Goal: Transaction & Acquisition: Purchase product/service

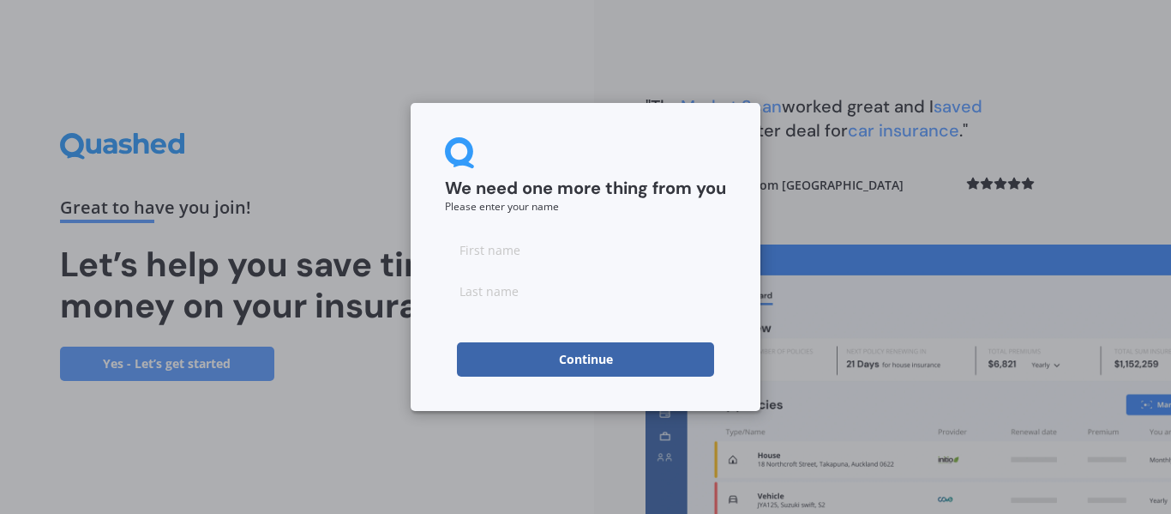
click at [647, 241] on input at bounding box center [585, 249] width 281 height 34
type input "[PERSON_NAME]"
click at [510, 285] on input at bounding box center [585, 290] width 281 height 34
type input "[PERSON_NAME]"
click at [486, 363] on button "Continue" at bounding box center [585, 359] width 257 height 34
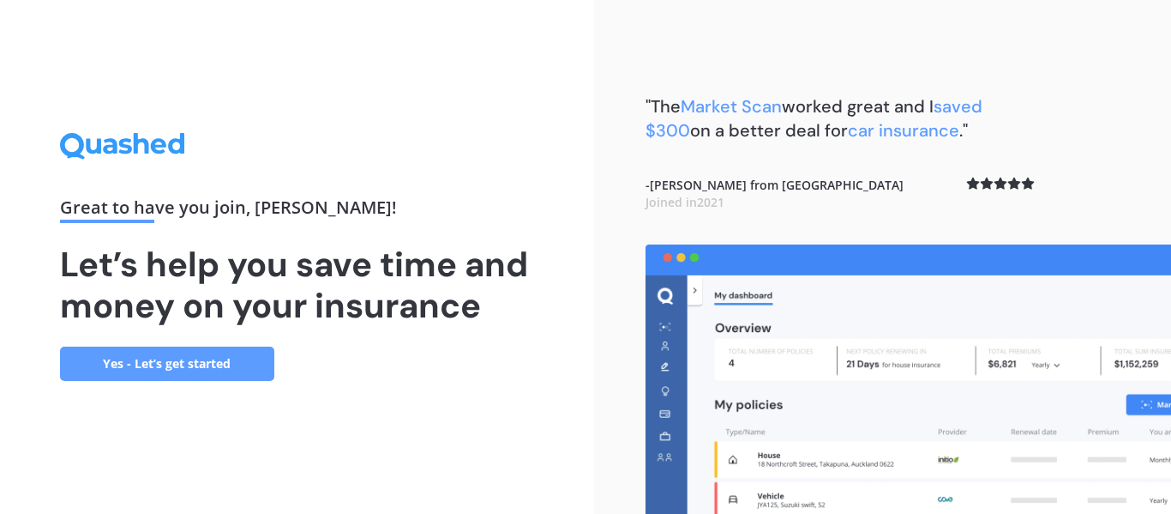
click at [245, 369] on link "Yes - Let’s get started" at bounding box center [167, 363] width 214 height 34
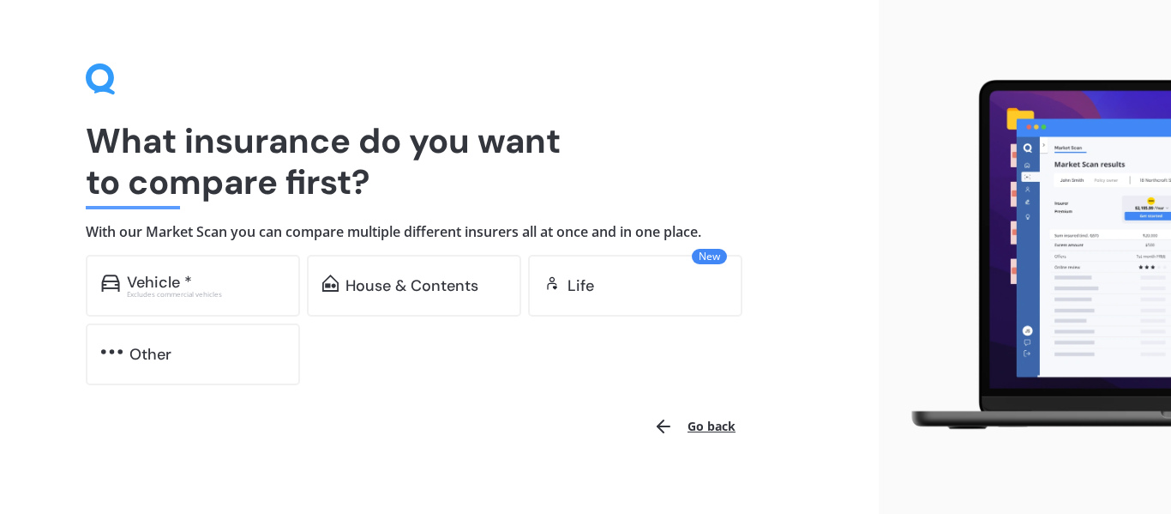
scroll to position [41, 0]
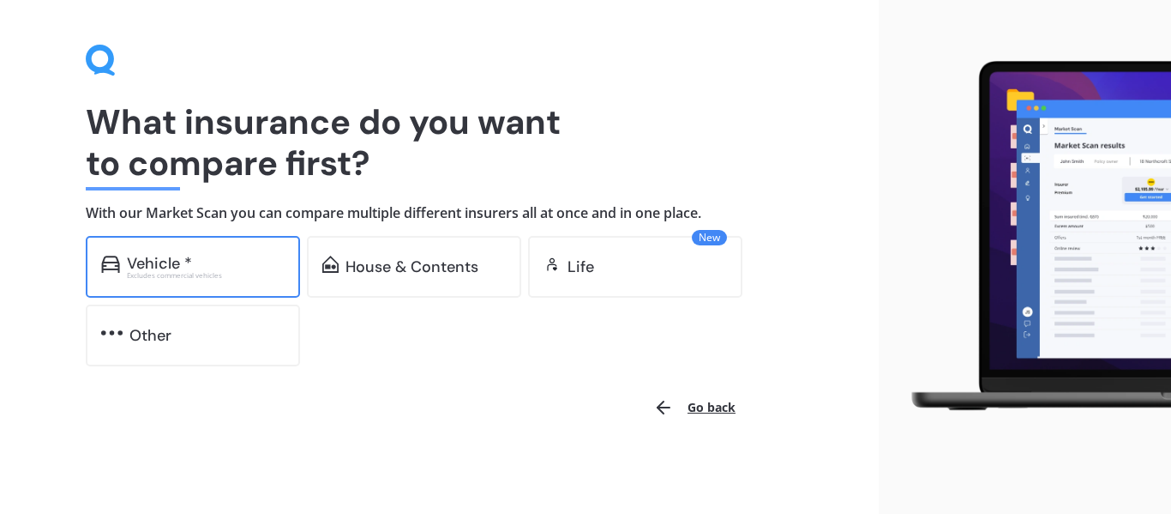
click at [131, 276] on div "Excludes commercial vehicles" at bounding box center [206, 275] width 158 height 7
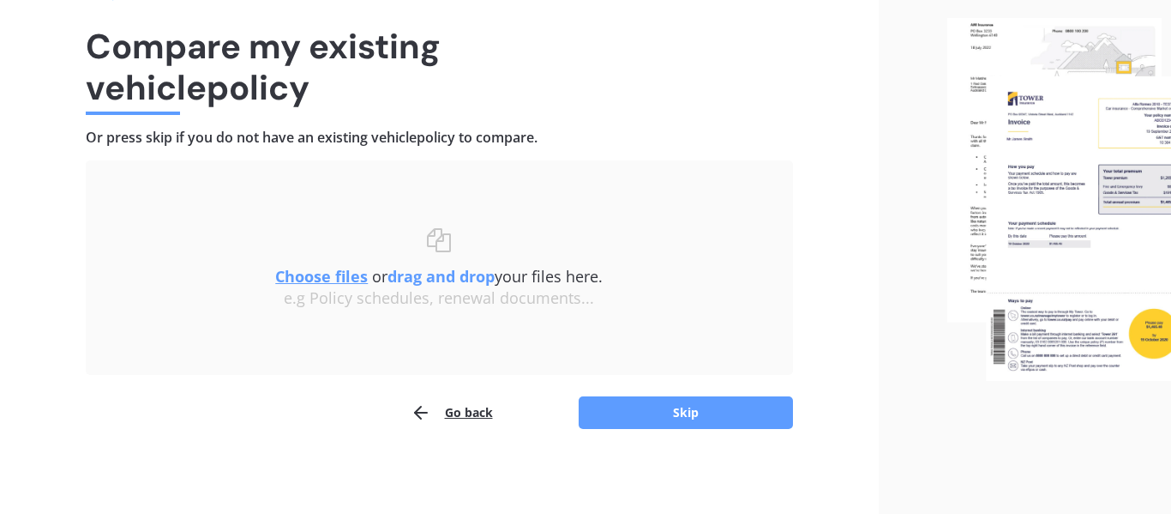
scroll to position [118, 0]
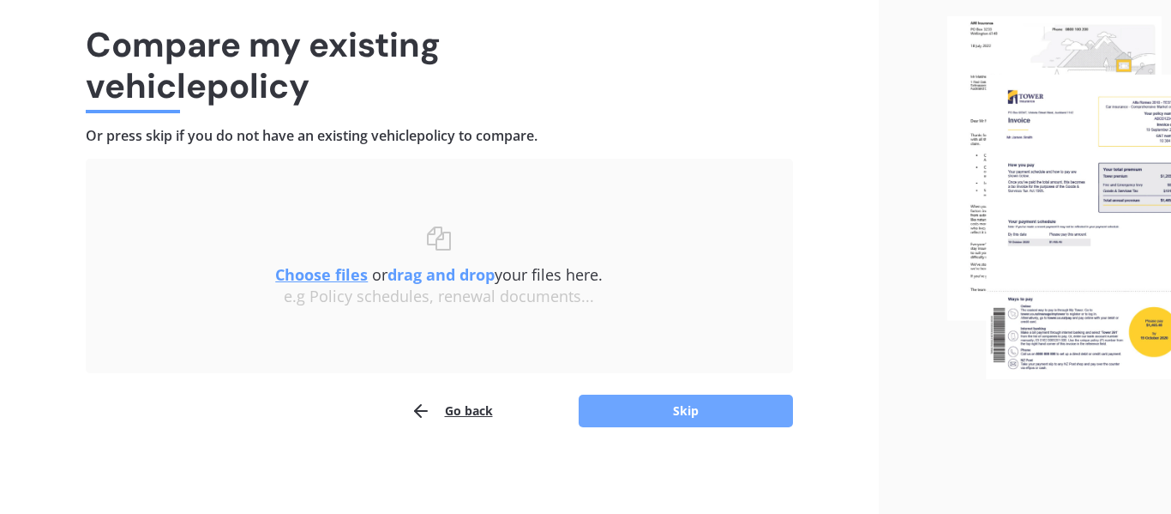
click at [606, 420] on button "Skip" at bounding box center [686, 410] width 214 height 33
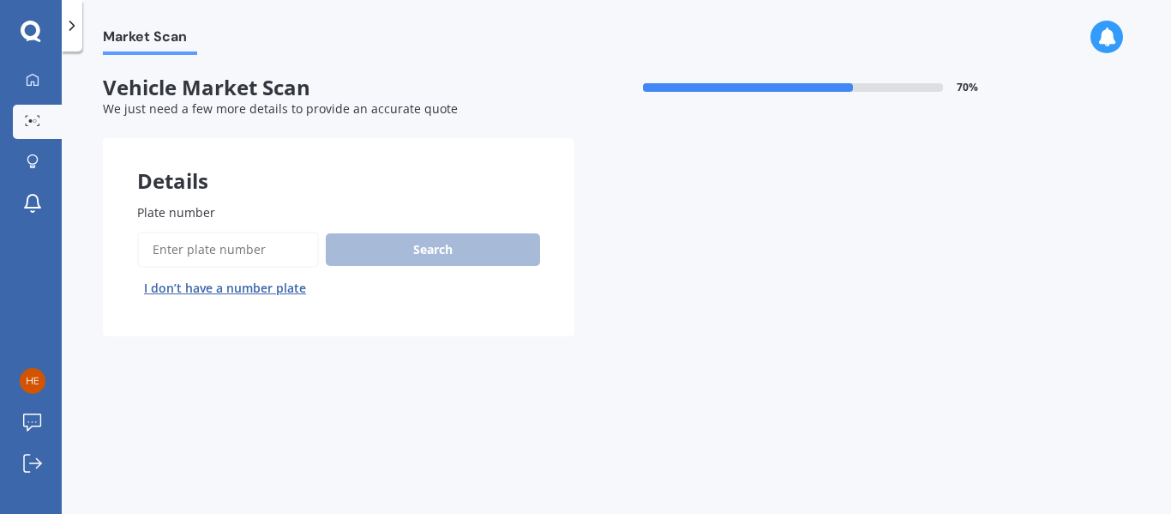
click at [174, 253] on input "Plate number" at bounding box center [228, 249] width 182 height 36
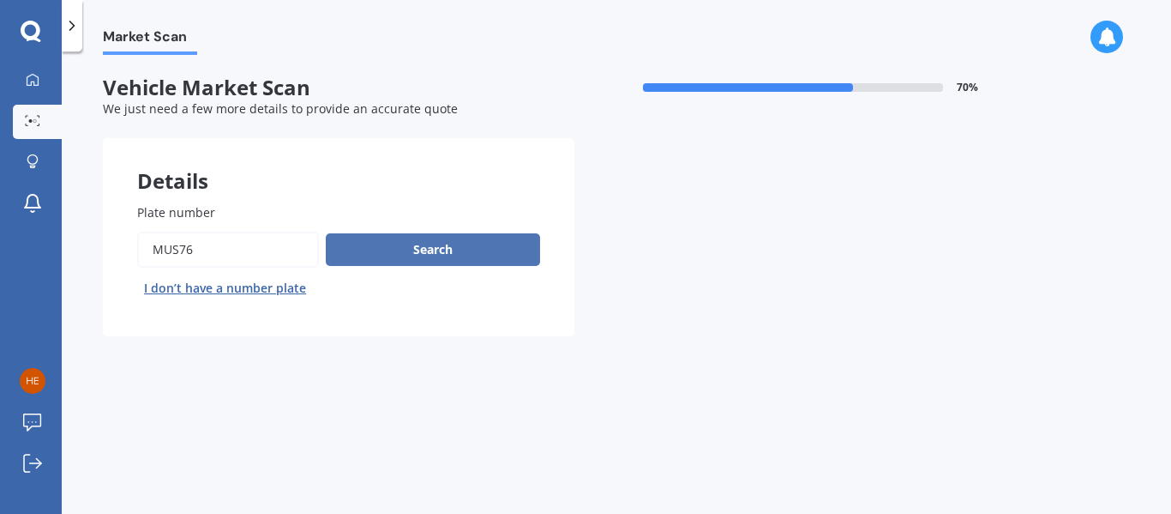
type input "mus76"
click at [448, 237] on button "Search" at bounding box center [433, 249] width 214 height 33
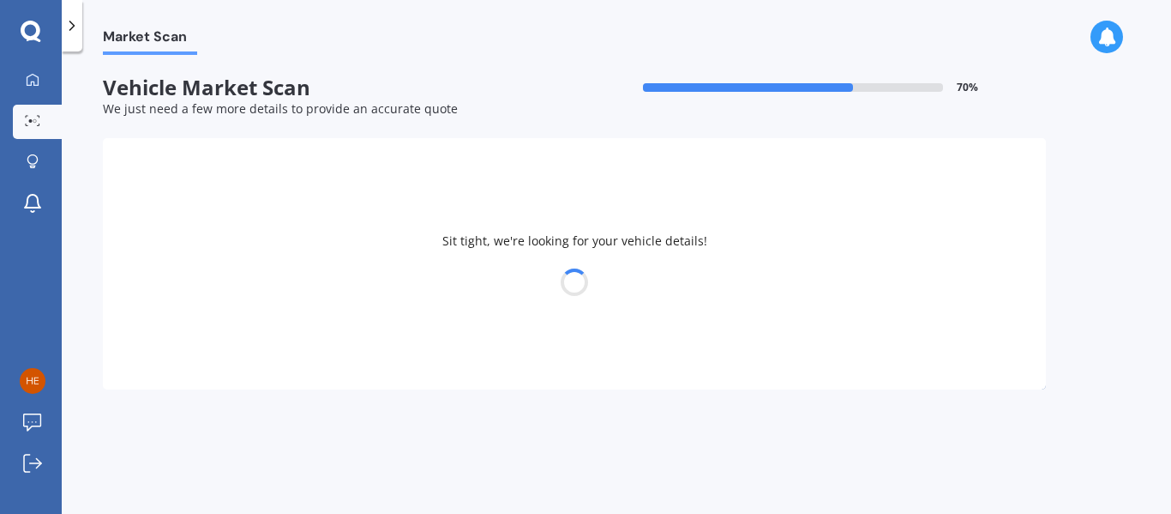
select select "TOYOTA"
select select "HIACE"
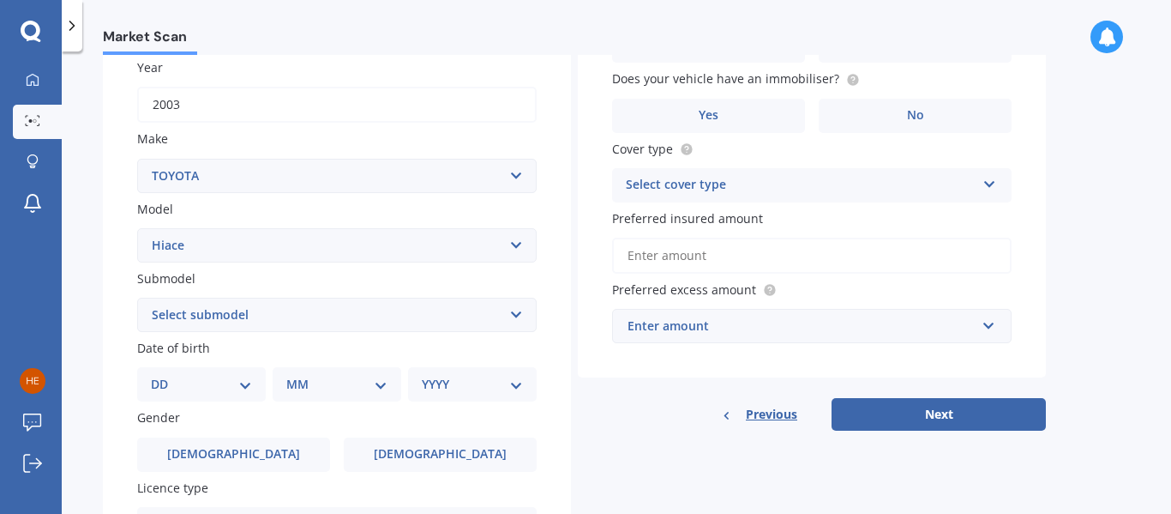
scroll to position [254, 0]
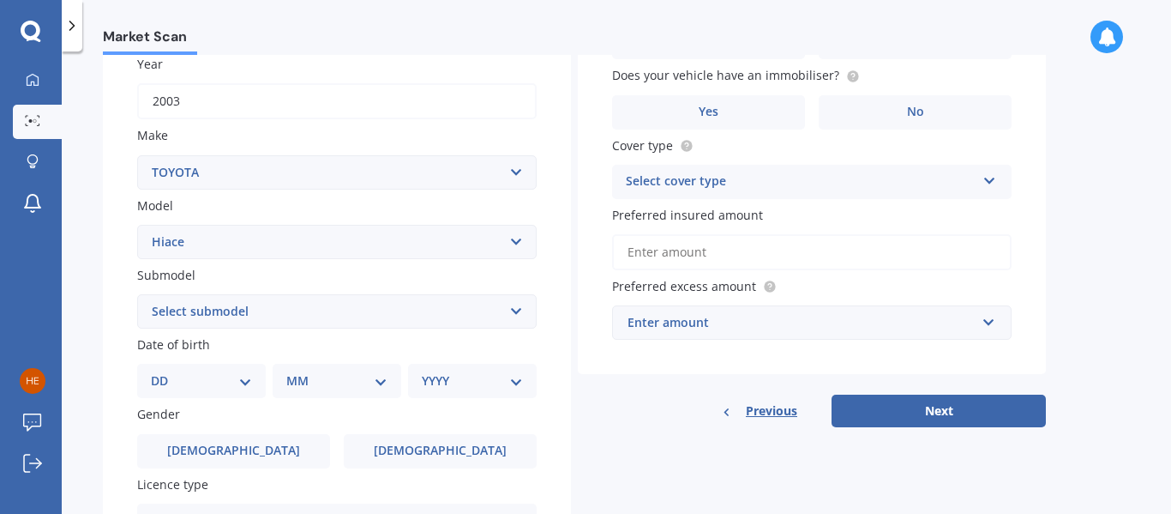
click at [176, 308] on select "Select submodel Diesel Light Van Turbo Diesel Turbo diesel 4WD Van Van petrol 4…" at bounding box center [337, 311] width 400 height 34
click at [106, 446] on div "Plate number Search I don’t have a number plate Year [DATE] Make Select make AC…" at bounding box center [337, 313] width 468 height 796
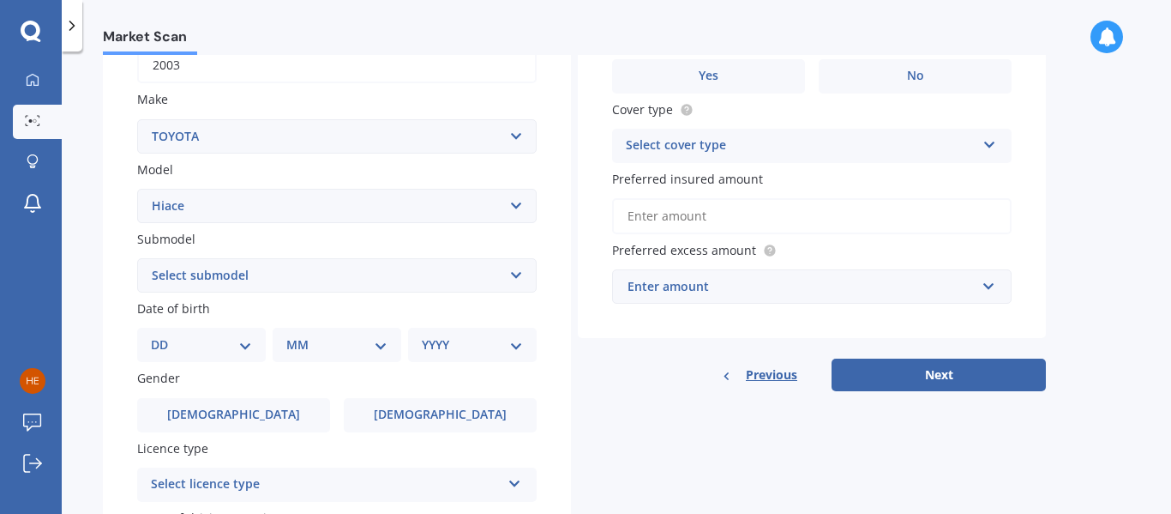
scroll to position [293, 0]
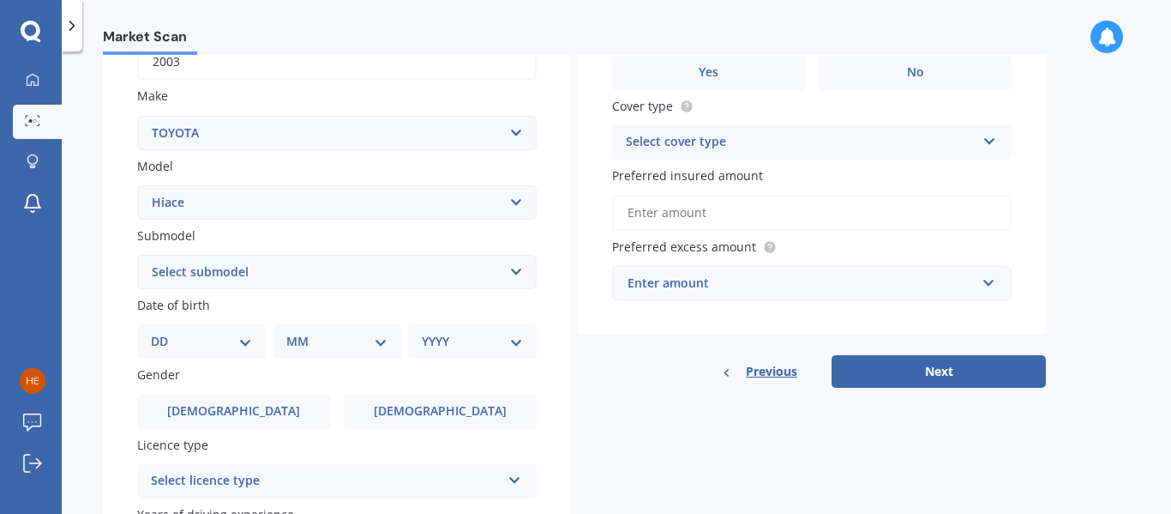
click at [171, 345] on select "DD 01 02 03 04 05 06 07 08 09 10 11 12 13 14 15 16 17 18 19 20 21 22 23 24 25 2…" at bounding box center [201, 341] width 101 height 19
select select "15"
click at [165, 332] on select "DD 01 02 03 04 05 06 07 08 09 10 11 12 13 14 15 16 17 18 19 20 21 22 23 24 25 2…" at bounding box center [201, 341] width 101 height 19
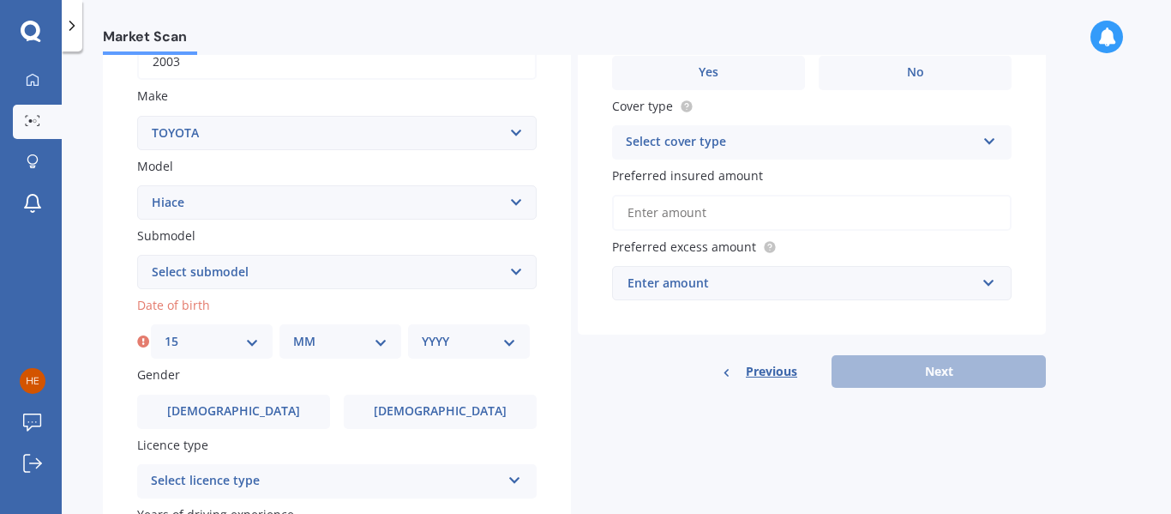
click at [297, 341] on select "MM 01 02 03 04 05 06 07 08 09 10 11 12" at bounding box center [340, 341] width 94 height 19
select select "10"
click at [293, 332] on select "MM 01 02 03 04 05 06 07 08 09 10 11 12" at bounding box center [340, 341] width 94 height 19
click at [456, 343] on select "YYYY 2025 2024 2023 2022 2021 2020 2019 2018 2017 2016 2015 2014 2013 2012 2011…" at bounding box center [469, 341] width 94 height 19
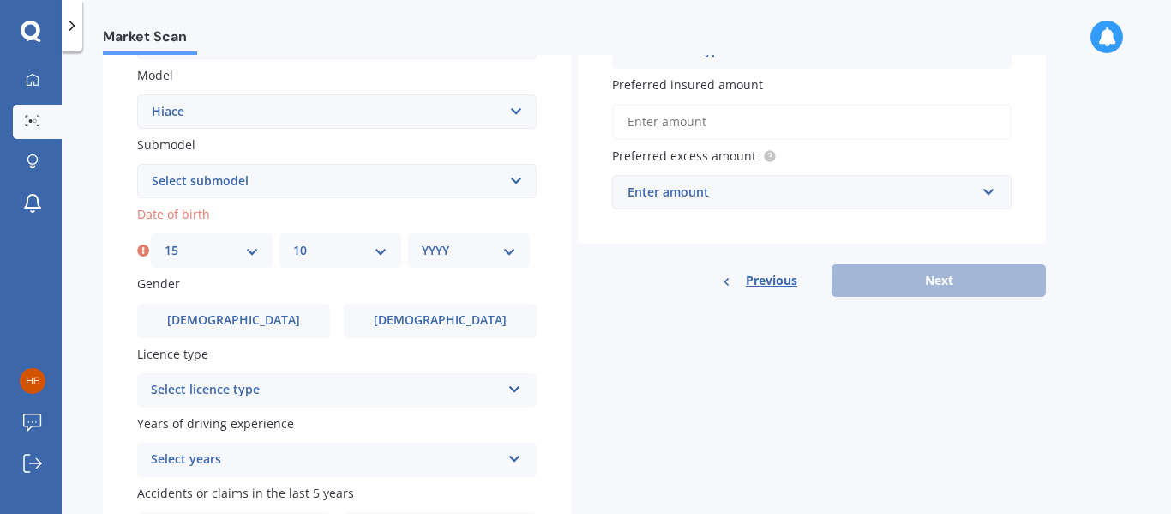
scroll to position [382, 0]
click at [438, 252] on select "YYYY 2025 2024 2023 2022 2021 2020 2019 2018 2017 2016 2015 2014 2013 2012 2011…" at bounding box center [469, 252] width 94 height 19
select select "1997"
click at [422, 243] on select "YYYY 2025 2024 2023 2022 2021 2020 2019 2018 2017 2016 2015 2014 2013 2012 2011…" at bounding box center [469, 252] width 94 height 19
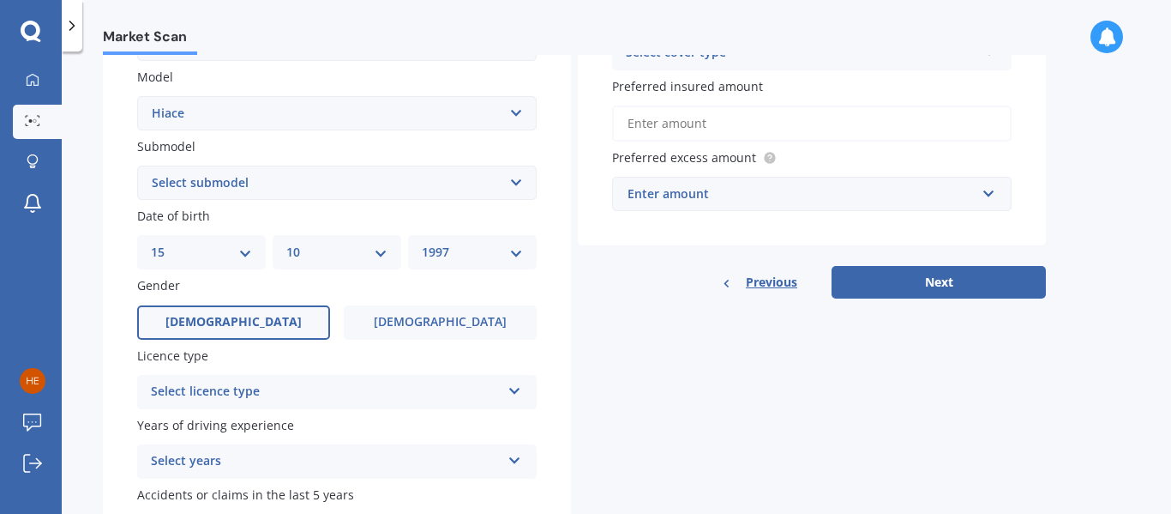
click at [167, 310] on label "Male" at bounding box center [233, 322] width 193 height 34
click at [0, 0] on input "Male" at bounding box center [0, 0] width 0 height 0
click at [171, 396] on div "Select licence type" at bounding box center [326, 391] width 350 height 21
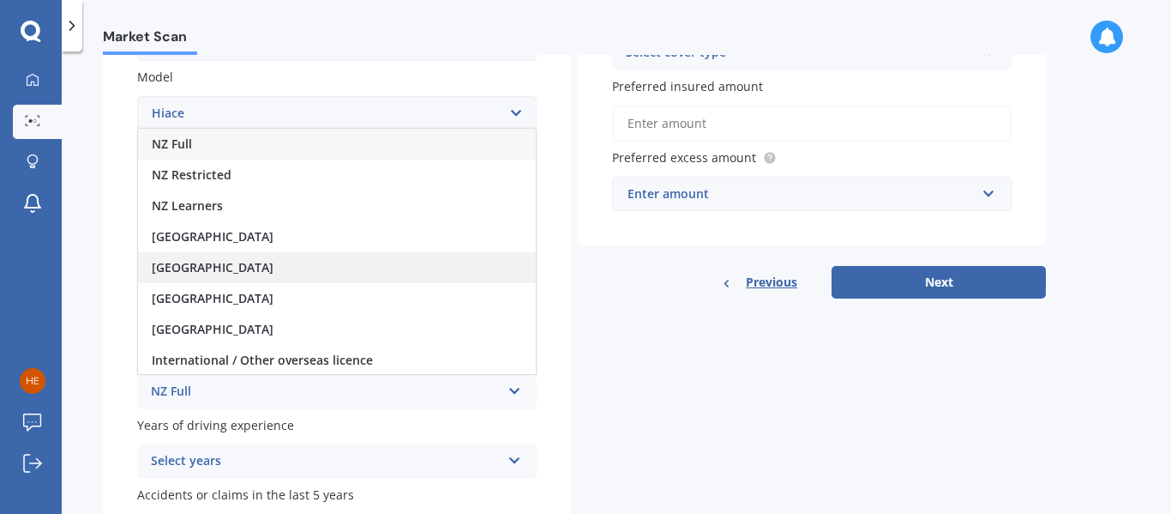
click at [176, 267] on span "United Kingdom" at bounding box center [213, 267] width 122 height 16
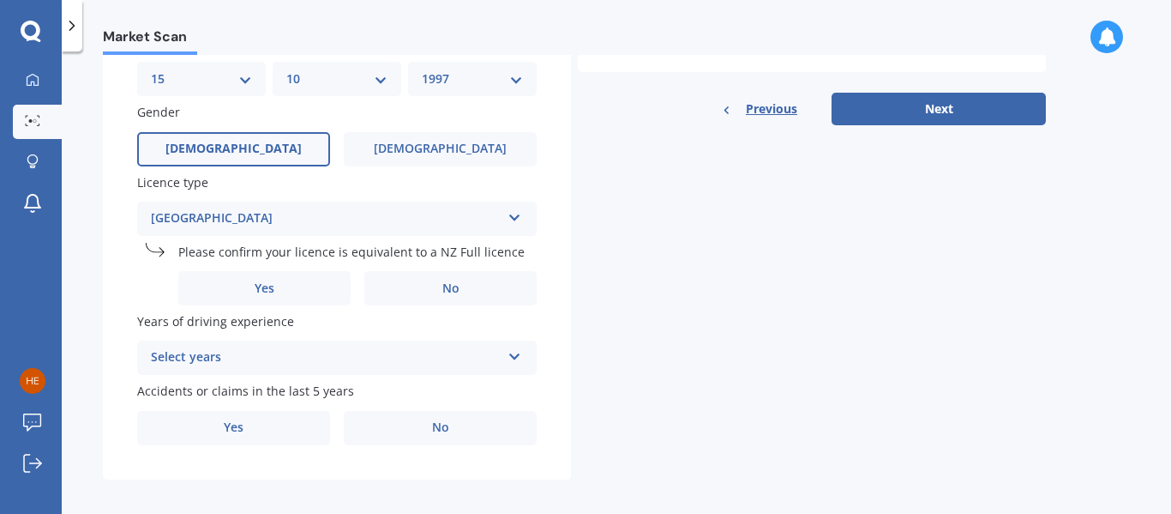
scroll to position [566, 0]
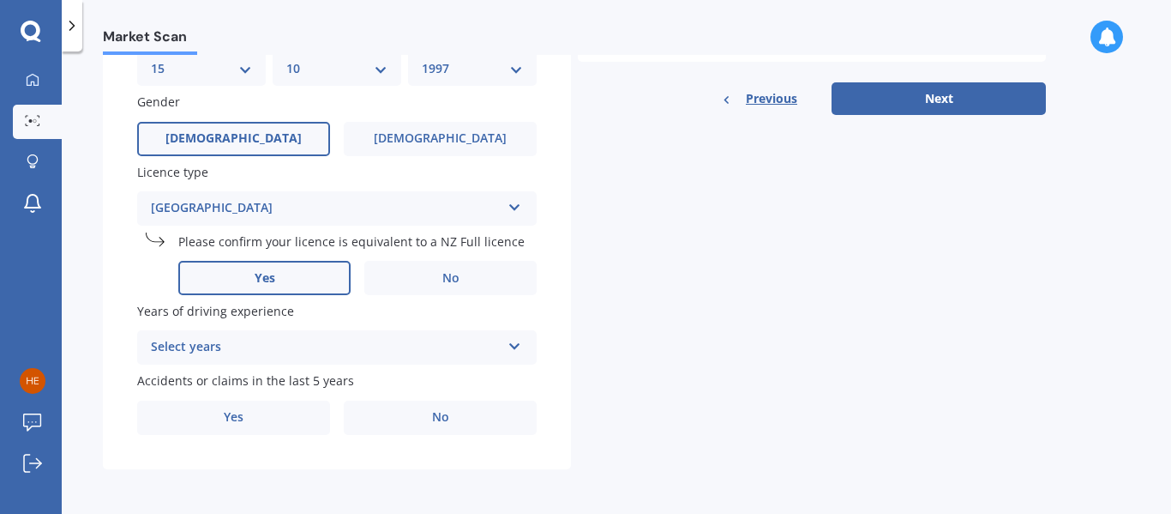
click at [214, 281] on label "Yes" at bounding box center [264, 278] width 172 height 34
click at [0, 0] on input "Yes" at bounding box center [0, 0] width 0 height 0
click at [166, 341] on div "Select years" at bounding box center [326, 347] width 350 height 21
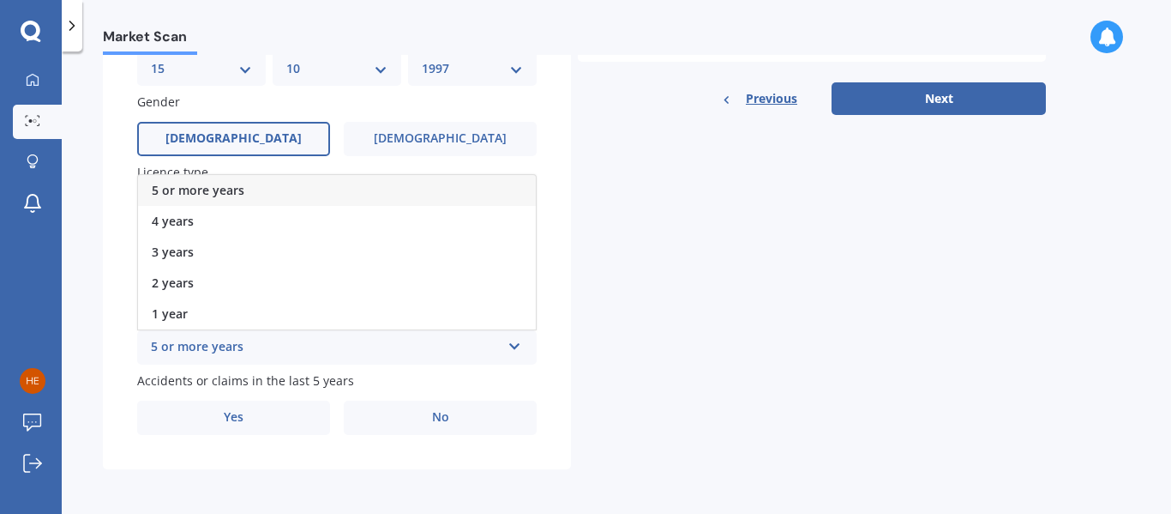
click at [161, 195] on span "5 or more years" at bounding box center [198, 190] width 93 height 16
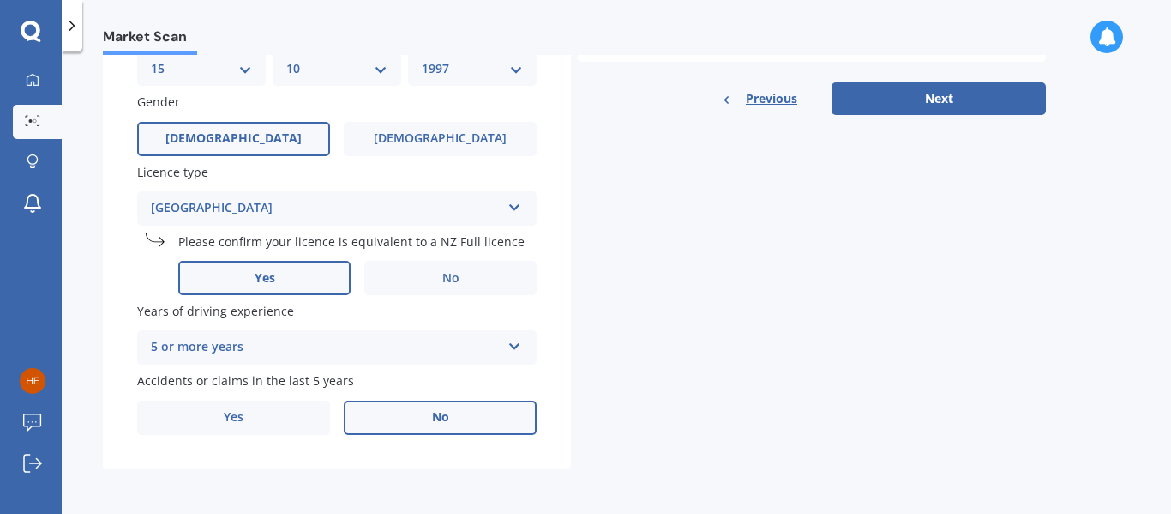
click at [396, 429] on label "No" at bounding box center [440, 417] width 193 height 34
click at [0, 0] on input "No" at bounding box center [0, 0] width 0 height 0
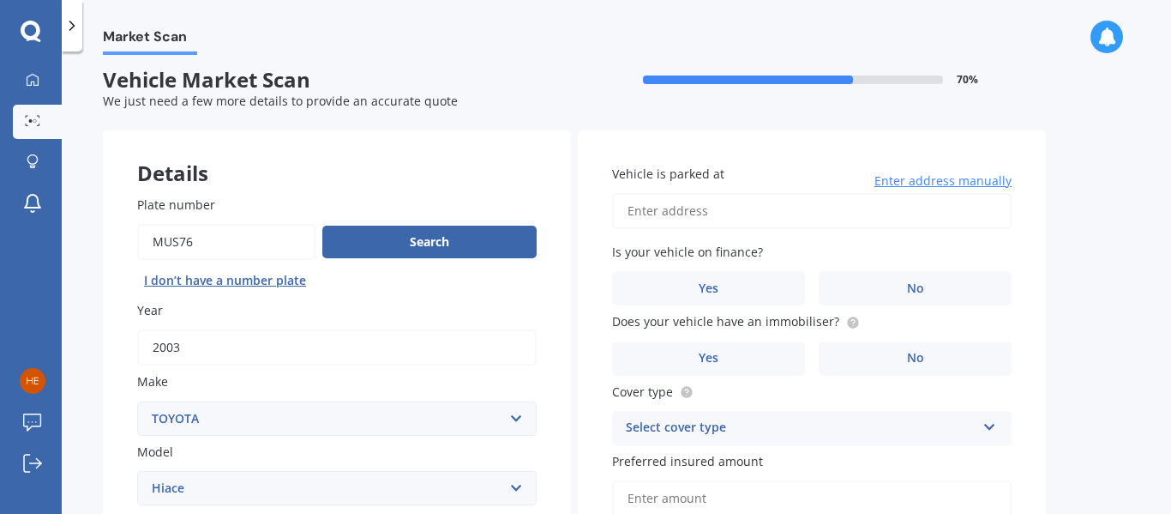
scroll to position [0, 0]
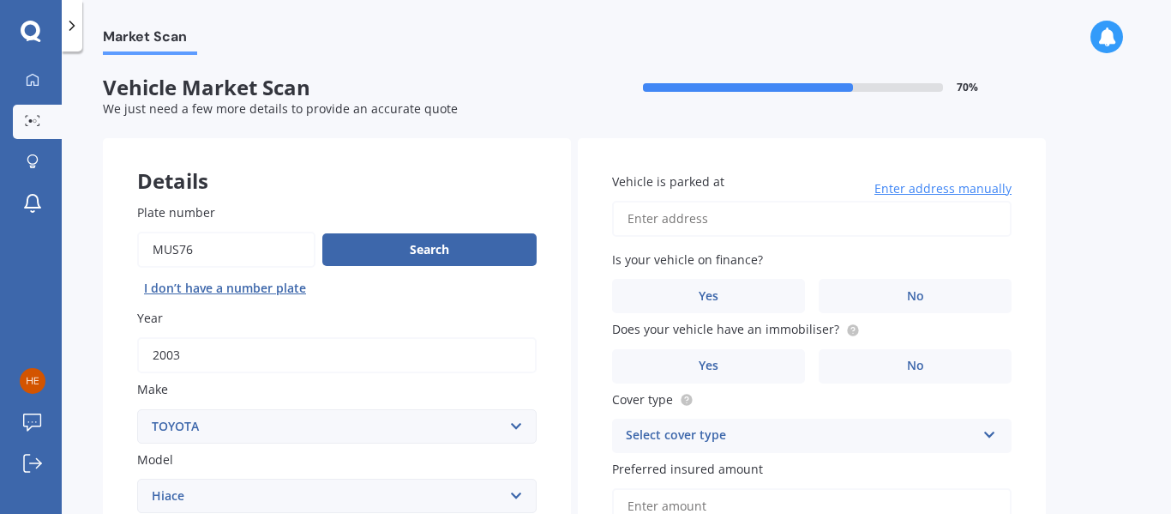
click at [944, 226] on input "Vehicle is parked at" at bounding box center [812, 219] width 400 height 36
type input "72 Thompson Street, Mount Cook, Wellington 6011"
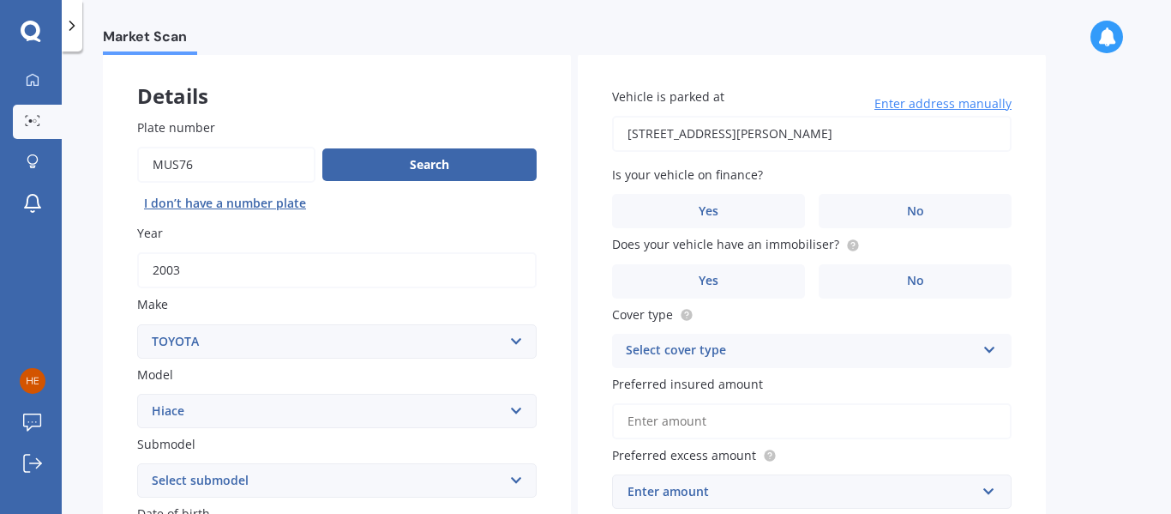
scroll to position [75, 0]
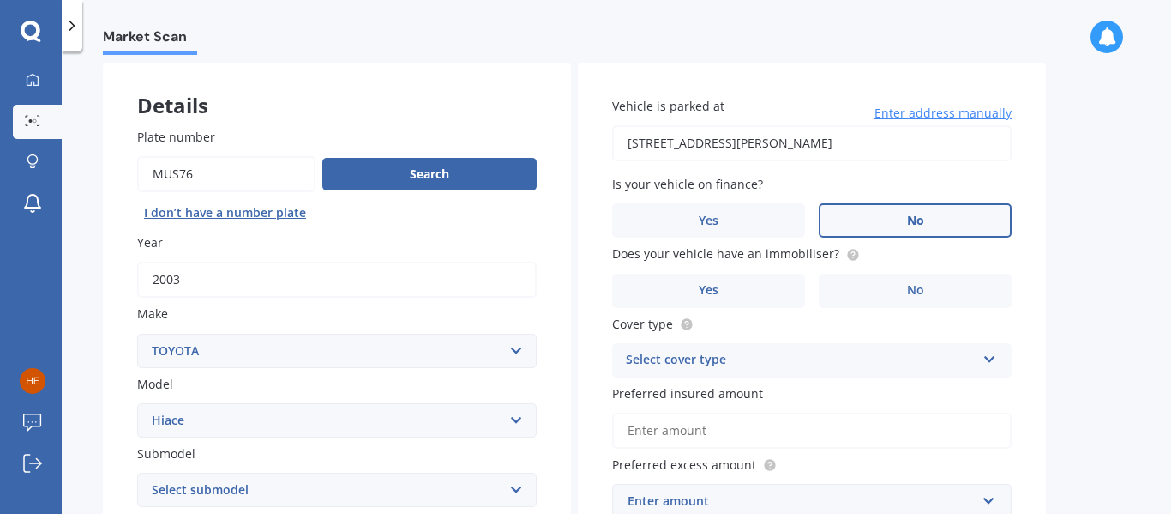
click at [886, 227] on label "No" at bounding box center [915, 220] width 193 height 34
click at [0, 0] on input "No" at bounding box center [0, 0] width 0 height 0
click at [868, 301] on label "No" at bounding box center [915, 290] width 193 height 34
click at [0, 0] on input "No" at bounding box center [0, 0] width 0 height 0
click at [782, 368] on div "Select cover type" at bounding box center [801, 360] width 350 height 21
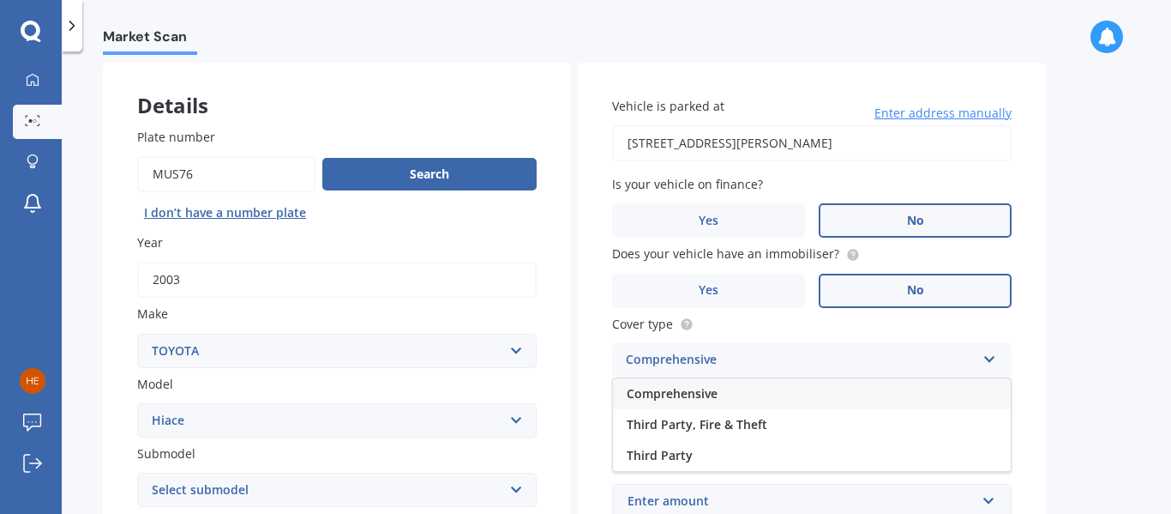
click at [778, 398] on div "Comprehensive" at bounding box center [812, 393] width 398 height 31
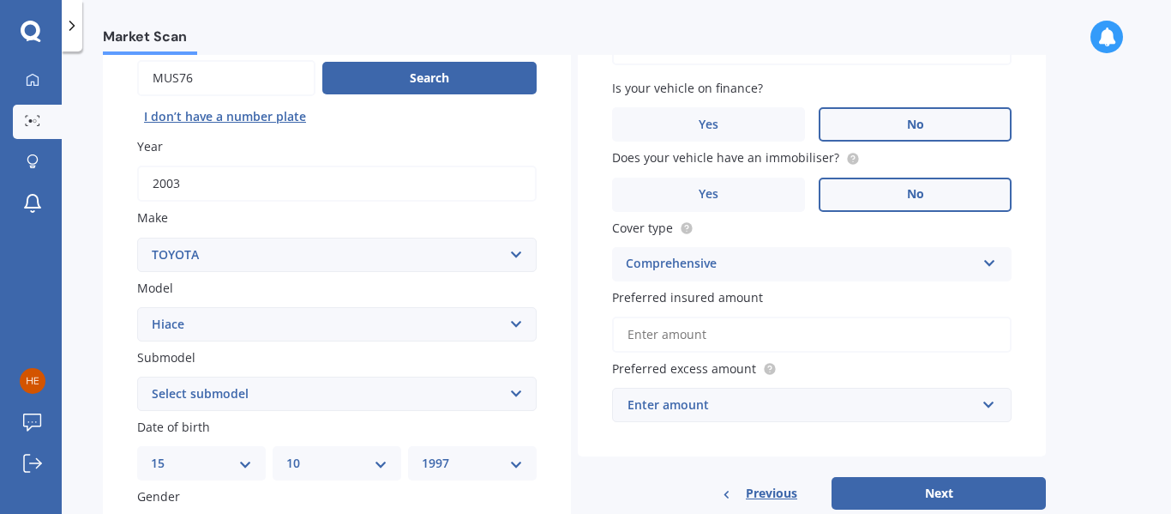
scroll to position [172, 0]
click at [822, 342] on input "Preferred insured amount" at bounding box center [812, 333] width 400 height 36
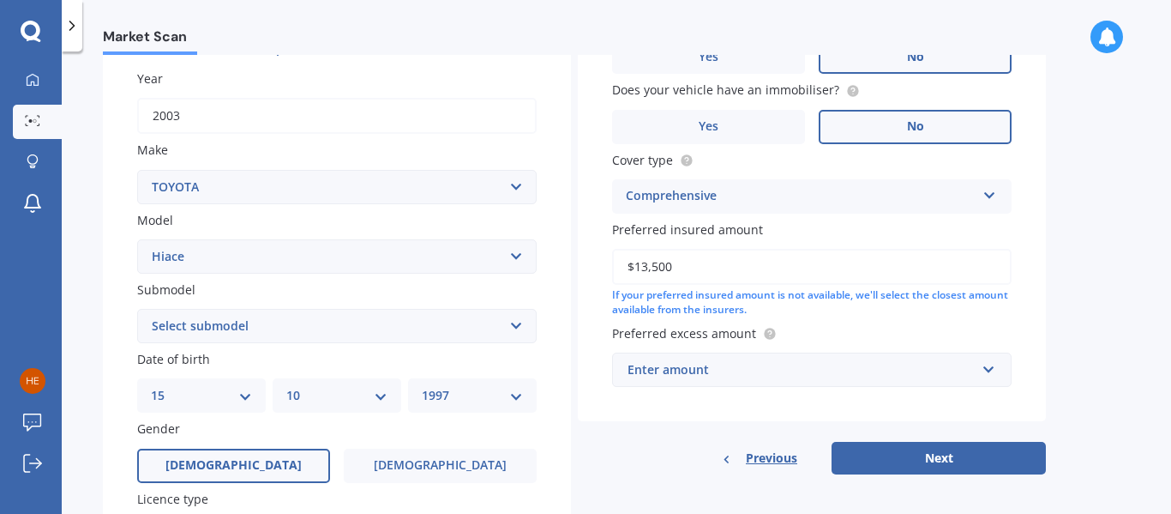
scroll to position [262, 0]
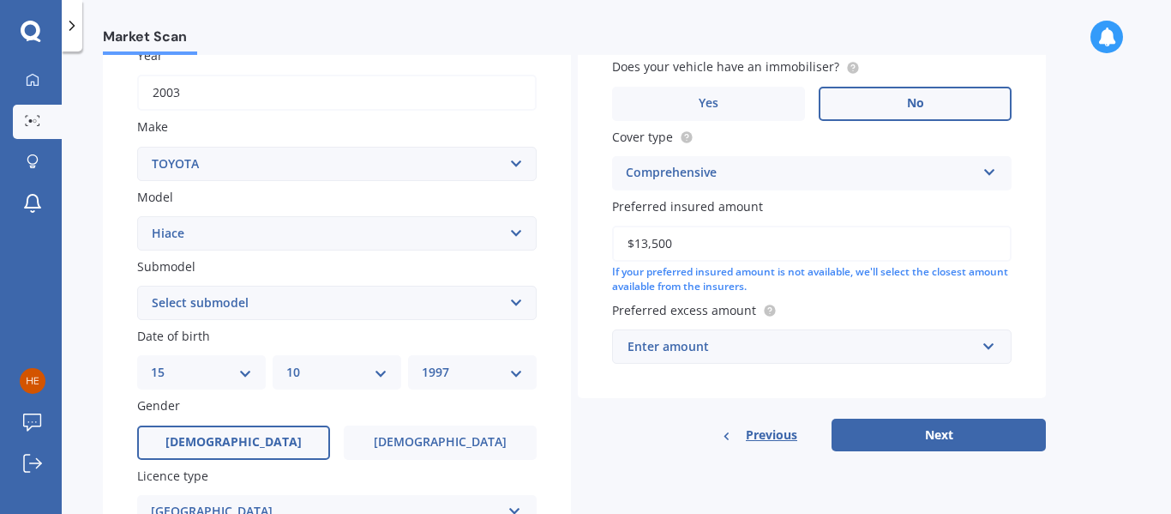
type input "$13,500"
click at [972, 355] on div "Enter amount" at bounding box center [802, 346] width 348 height 19
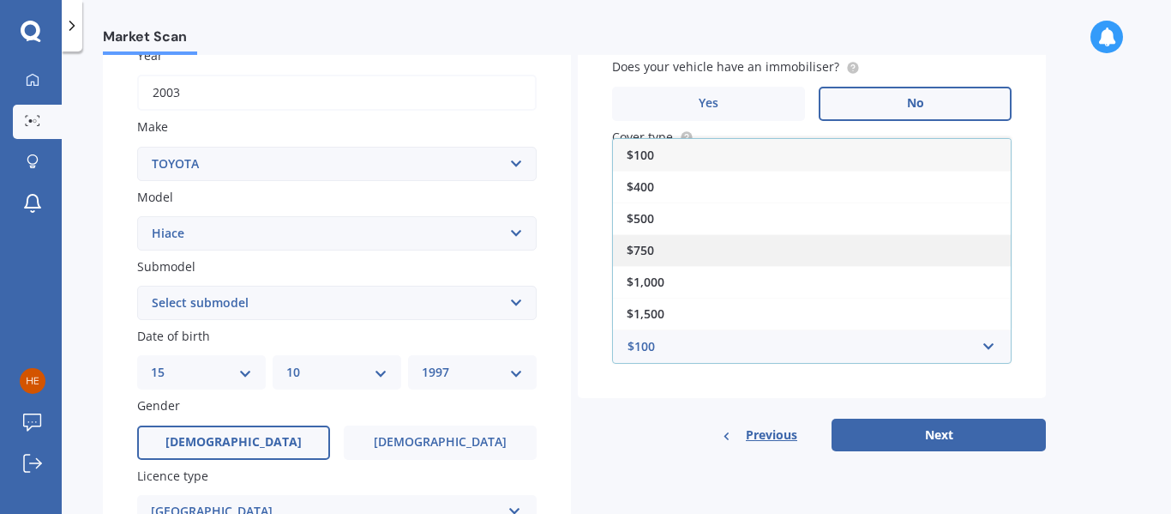
click at [729, 253] on div "$750" at bounding box center [812, 250] width 398 height 32
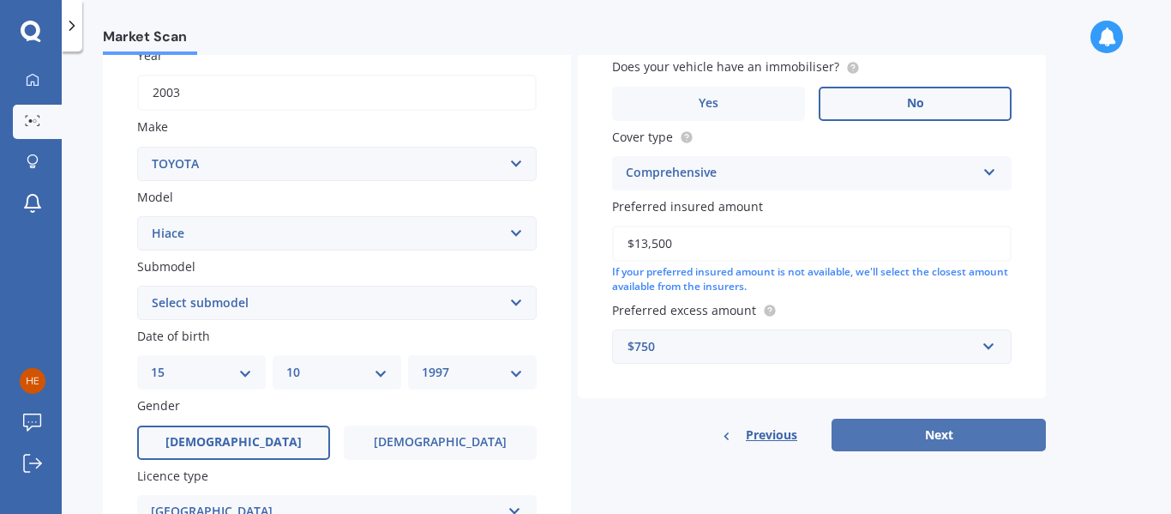
click at [952, 441] on button "Next" at bounding box center [939, 434] width 214 height 33
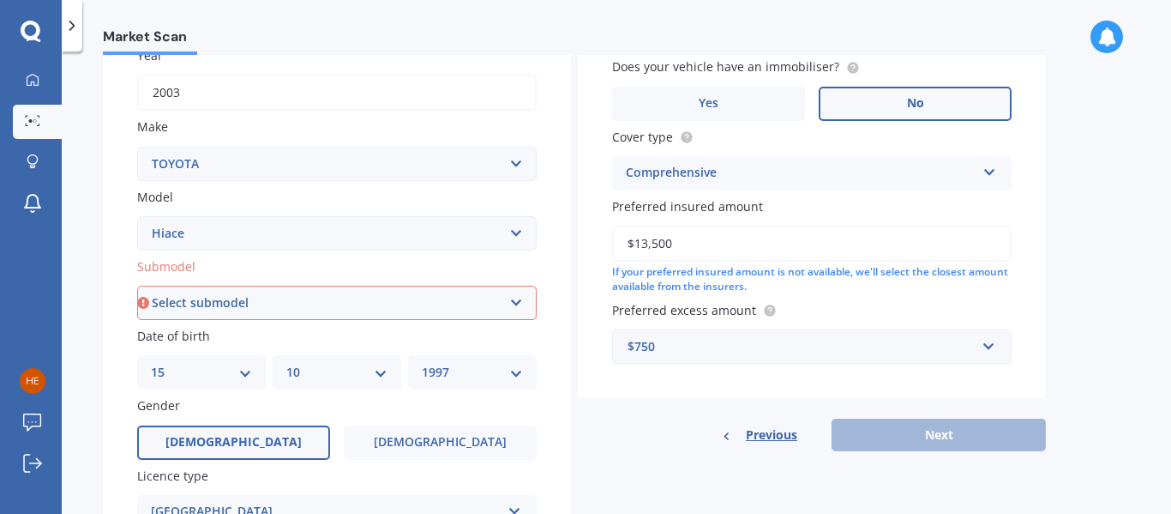
click at [166, 299] on select "Select submodel Diesel Light Van Turbo Diesel Turbo diesel 4WD Van Van petrol 4…" at bounding box center [337, 302] width 400 height 34
select select "LIGHT VAN"
click at [137, 285] on select "Select submodel Diesel Light Van Turbo Diesel Turbo diesel 4WD Van Van petrol 4…" at bounding box center [337, 302] width 400 height 34
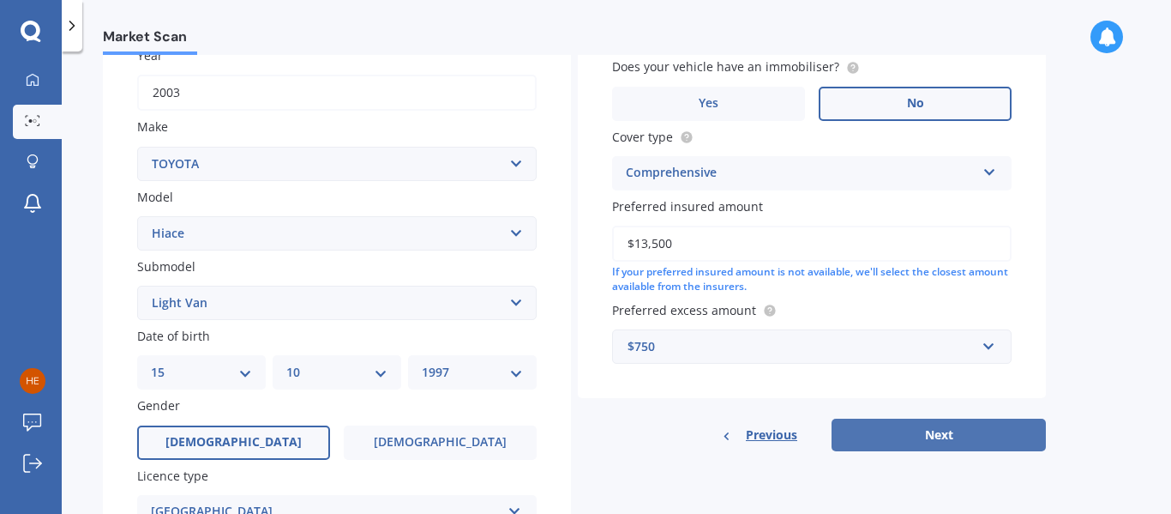
click at [862, 440] on button "Next" at bounding box center [939, 434] width 214 height 33
select select "15"
select select "10"
select select "1997"
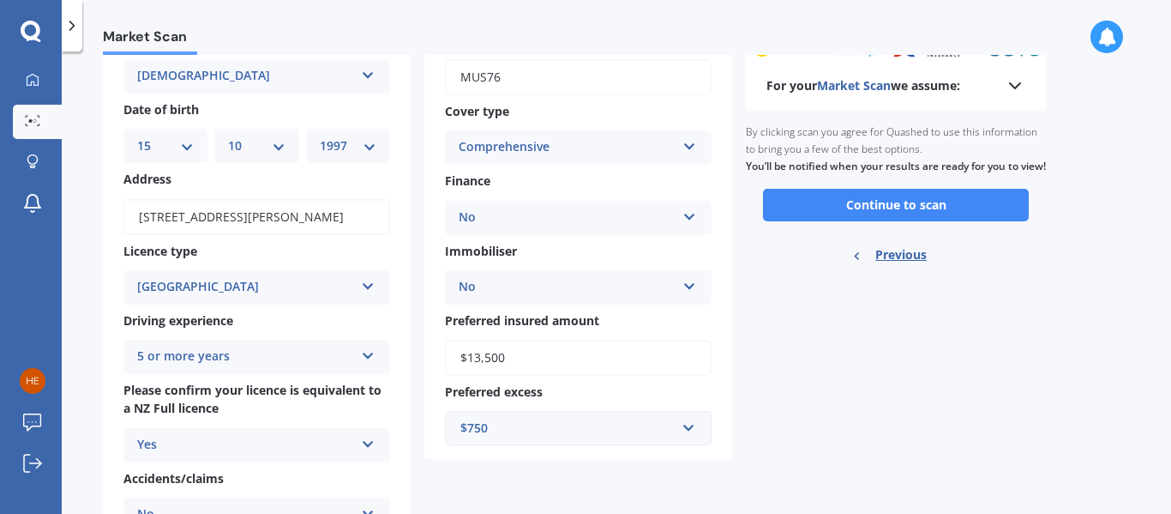
scroll to position [0, 0]
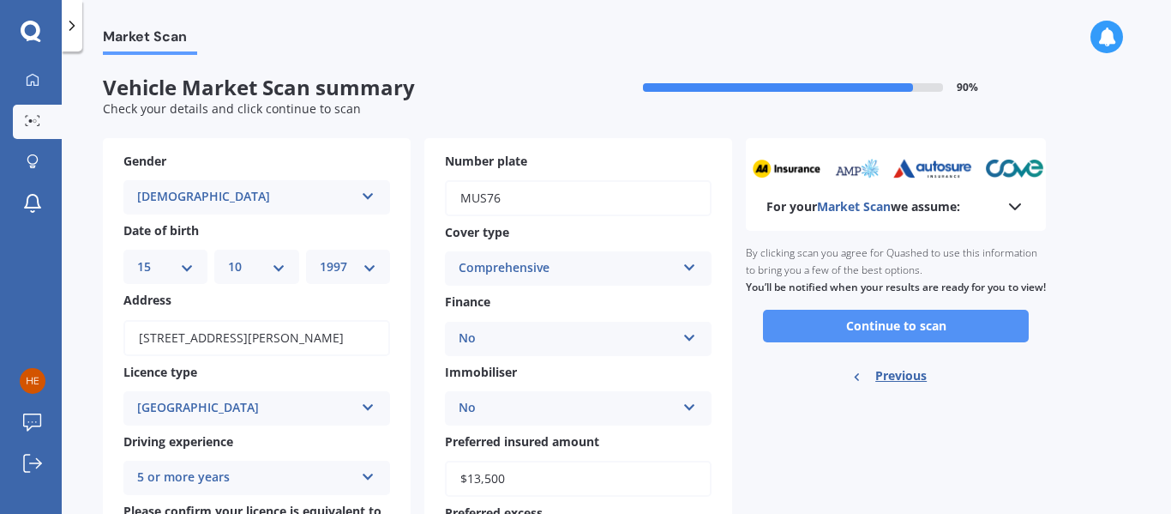
click at [991, 339] on button "Continue to scan" at bounding box center [896, 325] width 266 height 33
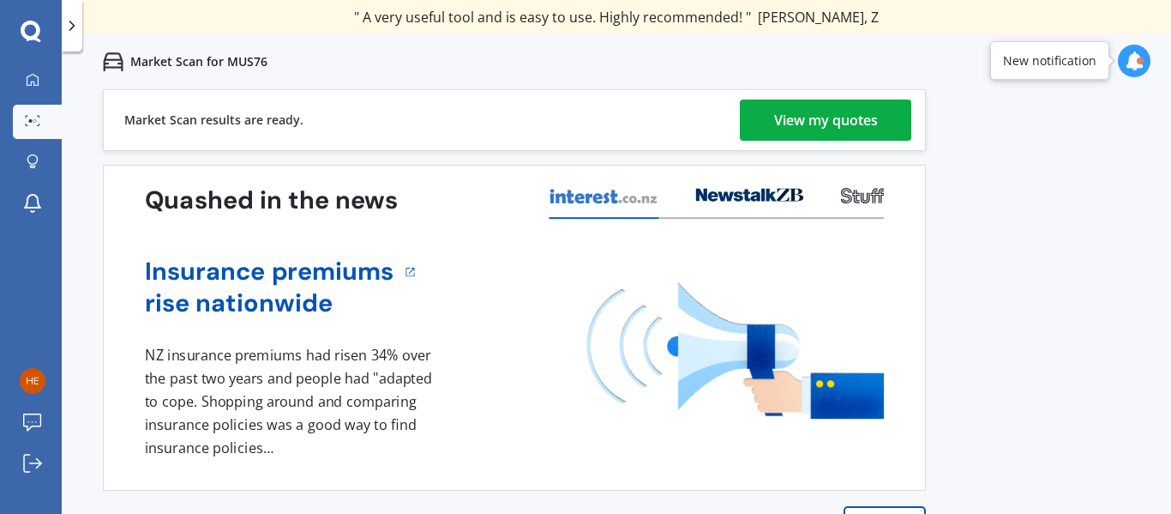
click at [856, 131] on div "View my quotes" at bounding box center [826, 119] width 104 height 41
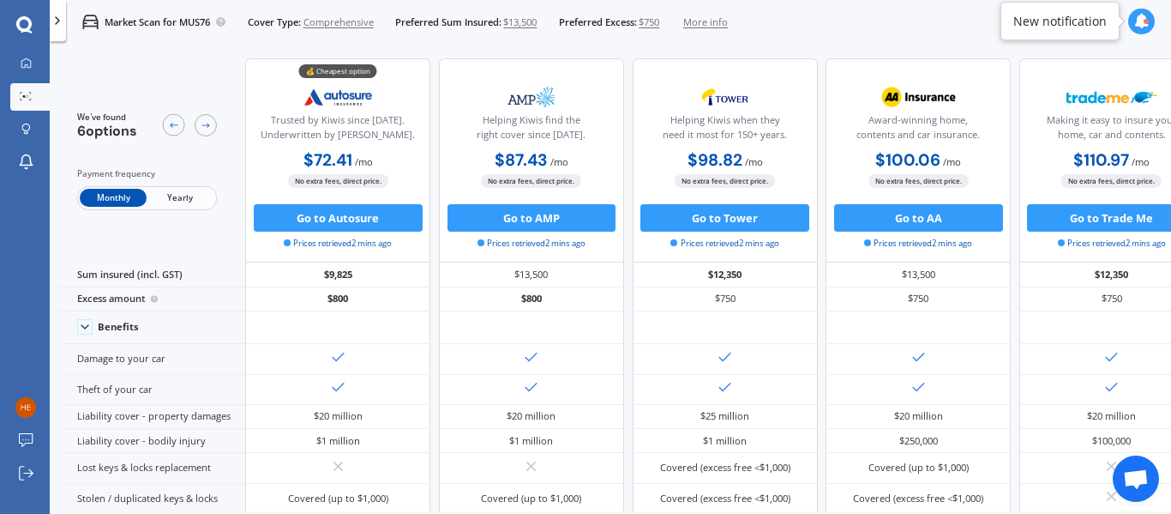
click at [188, 203] on span "Yearly" at bounding box center [180, 198] width 67 height 18
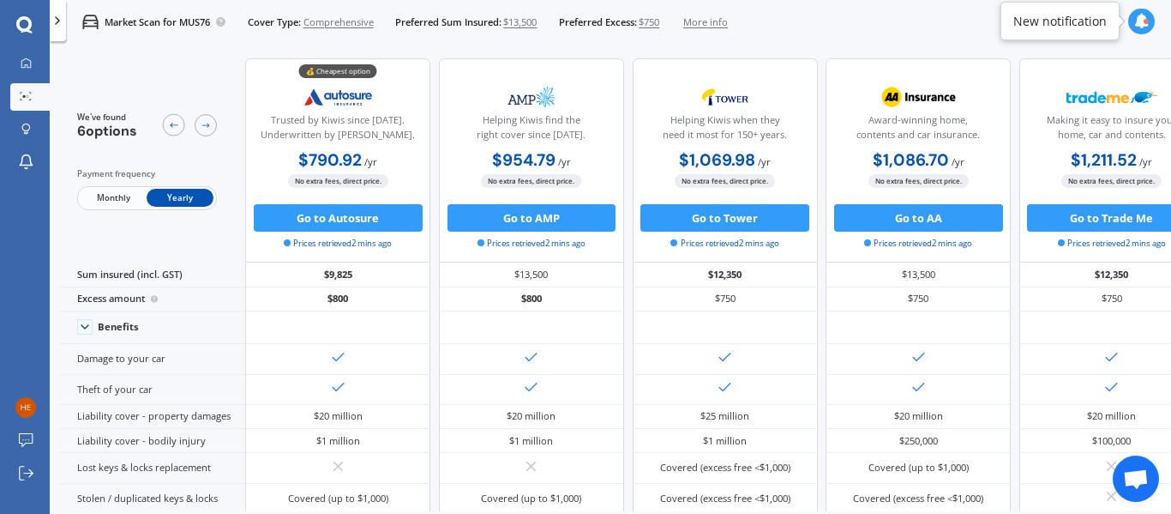
click at [315, 161] on b "$790.92" at bounding box center [329, 159] width 63 height 21
click at [298, 153] on b "$790.92" at bounding box center [329, 159] width 63 height 21
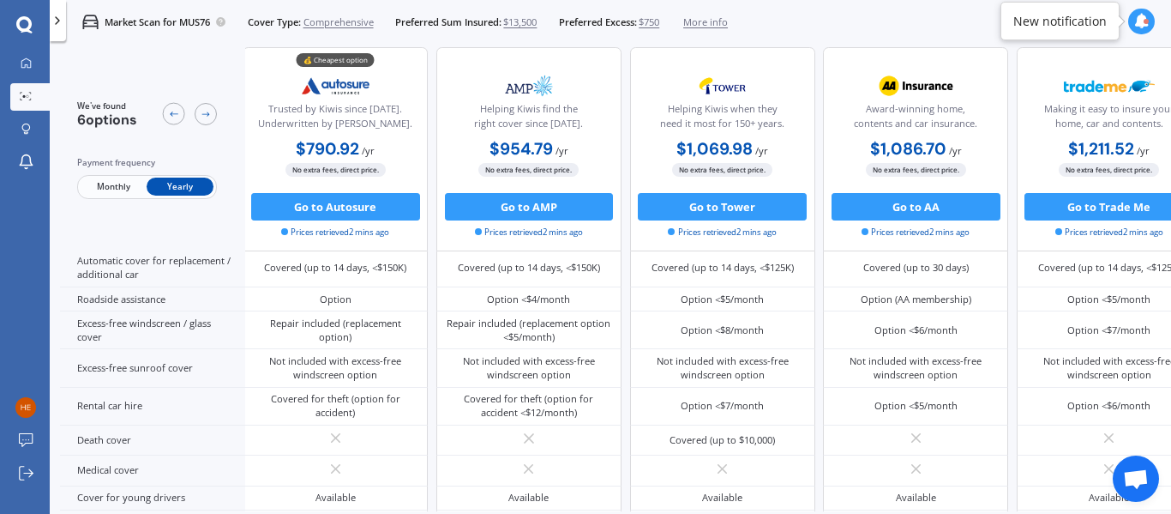
scroll to position [580, 3]
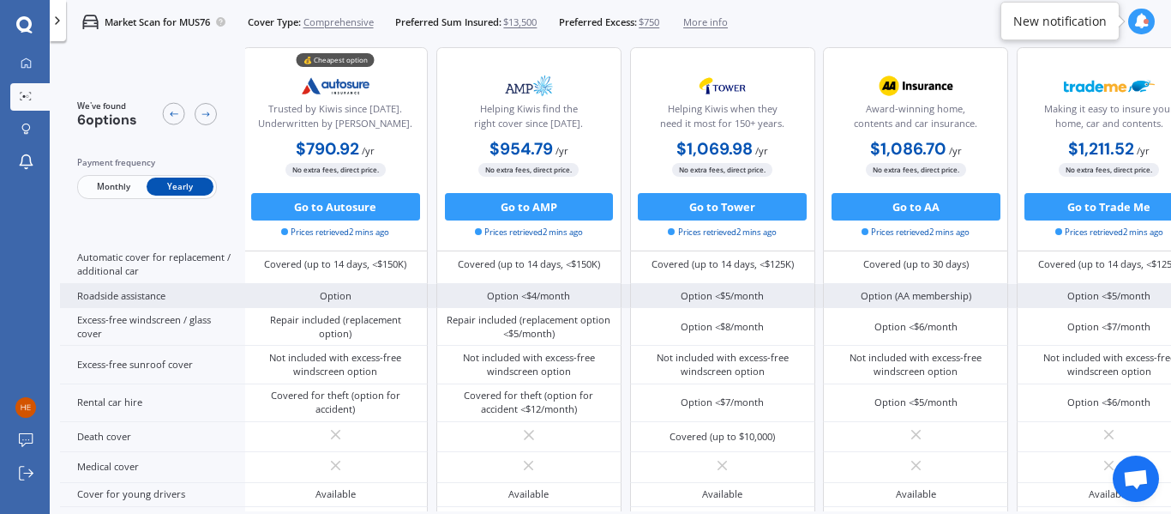
click at [531, 297] on div "Option <$4/month" at bounding box center [528, 296] width 83 height 14
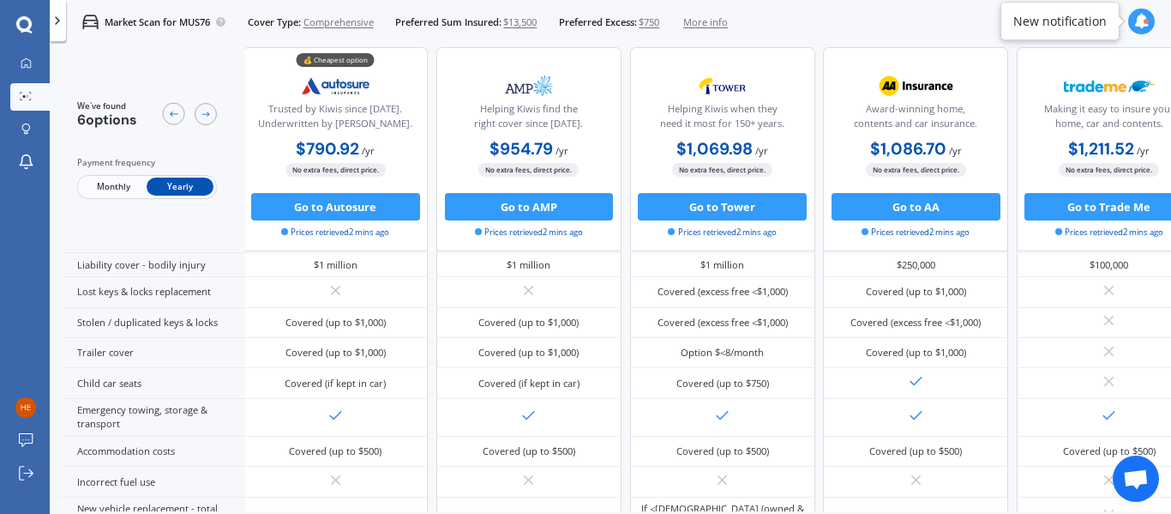
scroll to position [0, 3]
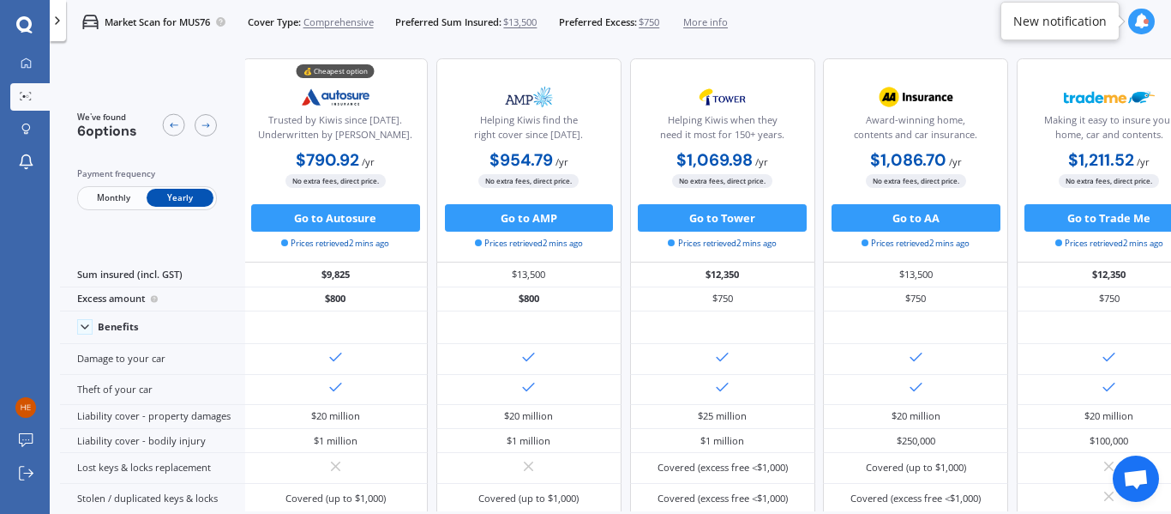
click at [1139, 21] on icon at bounding box center [1141, 21] width 15 height 15
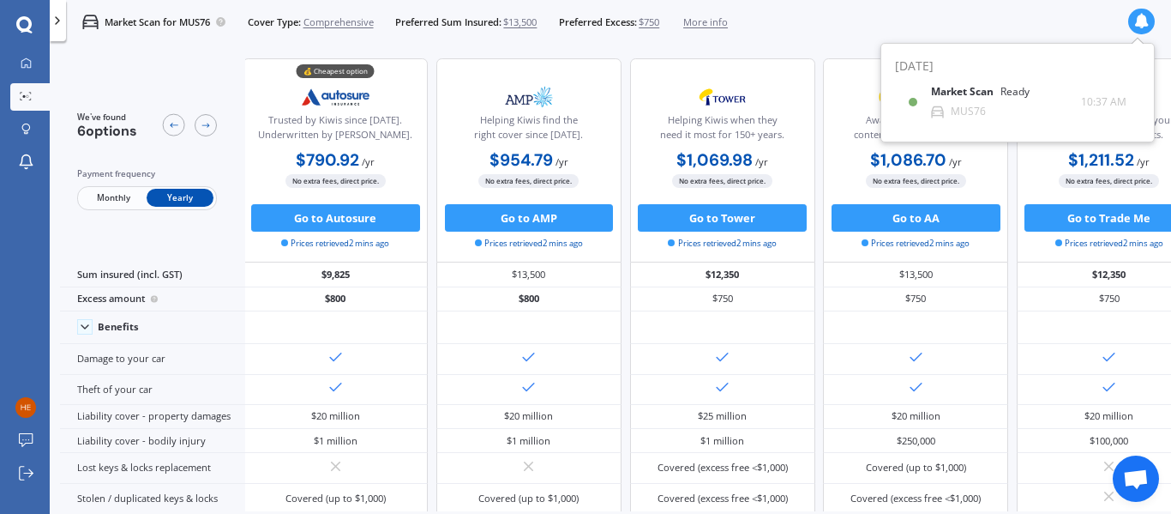
click at [1137, 25] on icon at bounding box center [1141, 21] width 15 height 15
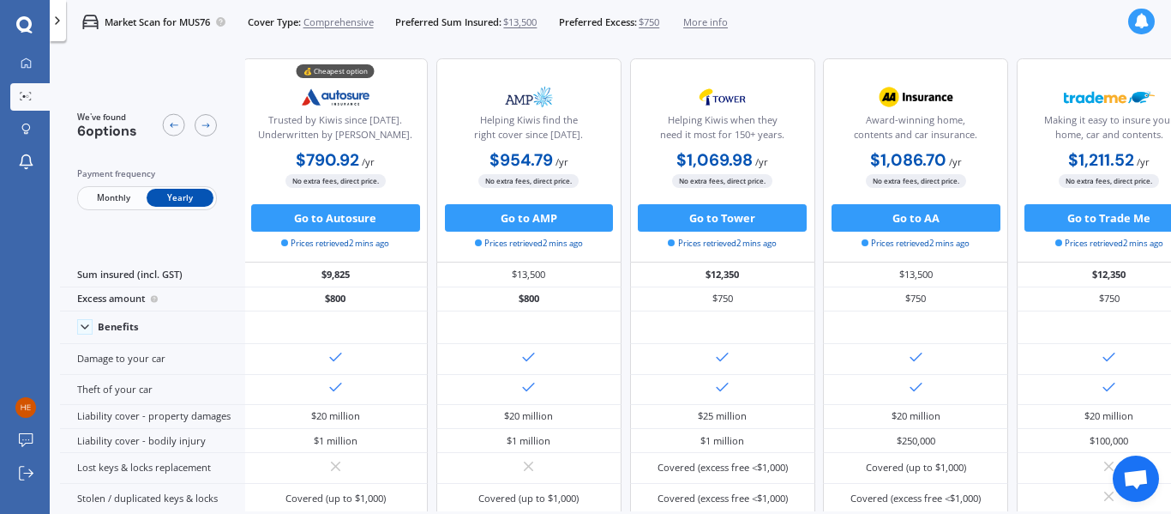
click at [1141, 25] on icon at bounding box center [1141, 21] width 15 height 15
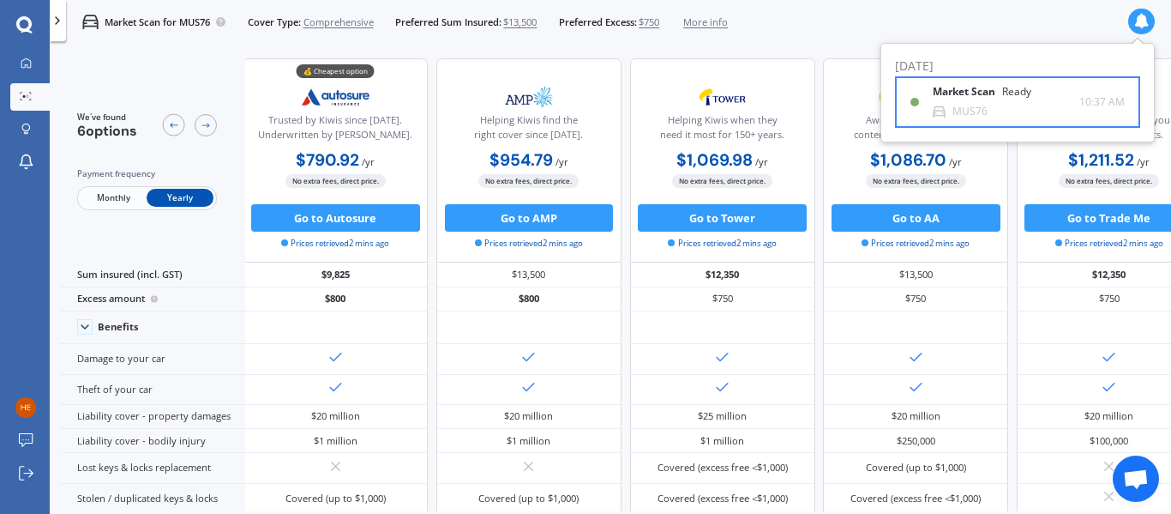
click at [1035, 105] on div "Market Scan Ready" at bounding box center [992, 95] width 119 height 19
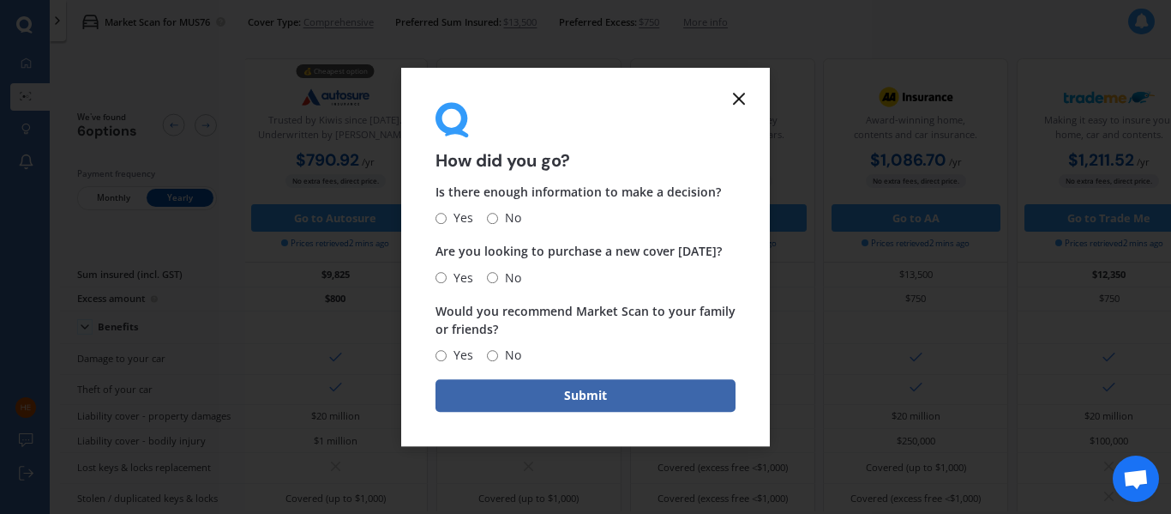
click at [739, 103] on icon at bounding box center [739, 98] width 21 height 21
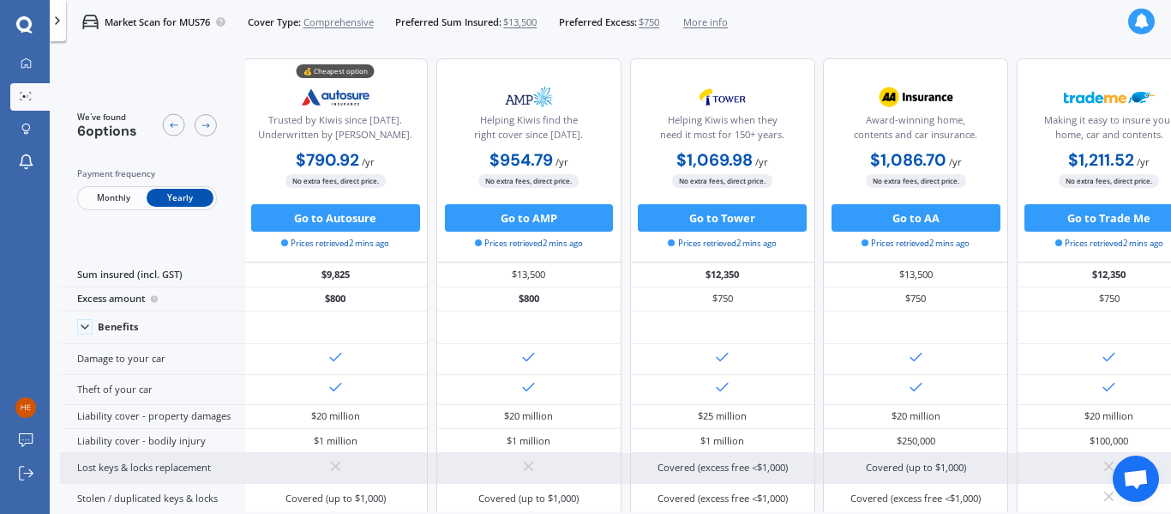
click at [1105, 465] on icon at bounding box center [1109, 466] width 16 height 16
